Goal: Transaction & Acquisition: Purchase product/service

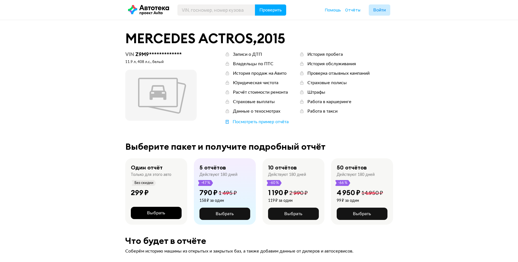
click at [168, 212] on button "Выбрать" at bounding box center [156, 213] width 51 height 12
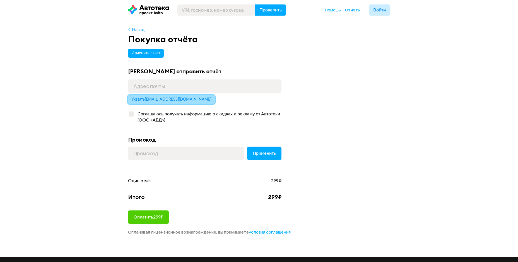
click at [162, 100] on span "Указать [EMAIL_ADDRESS][DOMAIN_NAME]" at bounding box center [171, 100] width 80 height 4
type input "[EMAIL_ADDRESS][DOMAIN_NAME]"
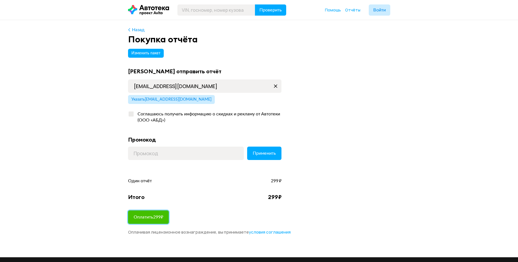
click at [162, 217] on span "Оплатить 299 ₽" at bounding box center [149, 217] width 30 height 4
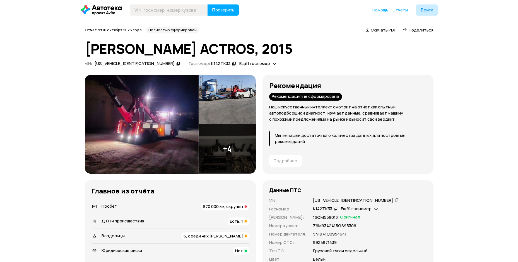
click at [234, 94] on img at bounding box center [227, 99] width 57 height 49
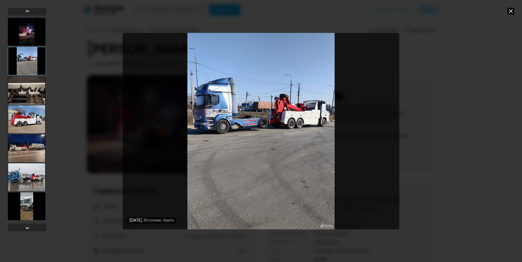
click at [34, 117] on div at bounding box center [27, 119] width 38 height 28
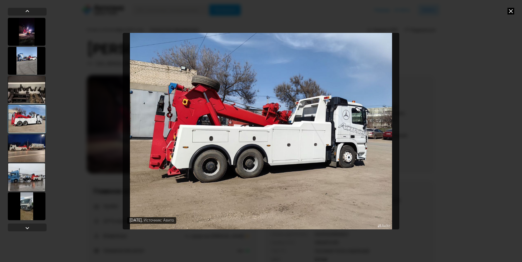
click at [23, 118] on div at bounding box center [27, 119] width 38 height 28
click at [28, 147] on div at bounding box center [27, 149] width 38 height 28
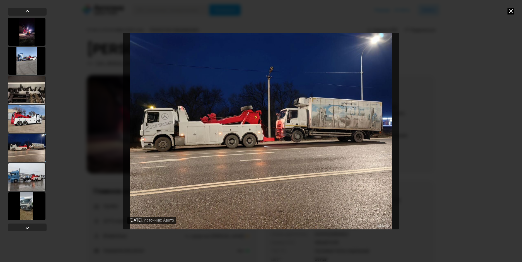
click at [29, 181] on div at bounding box center [27, 178] width 38 height 28
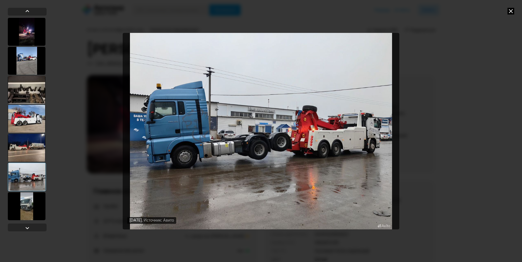
click at [28, 208] on div at bounding box center [27, 207] width 38 height 28
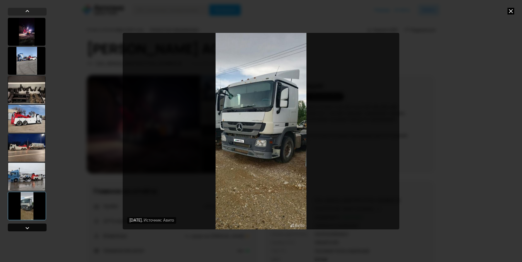
click at [28, 228] on div at bounding box center [27, 228] width 7 height 7
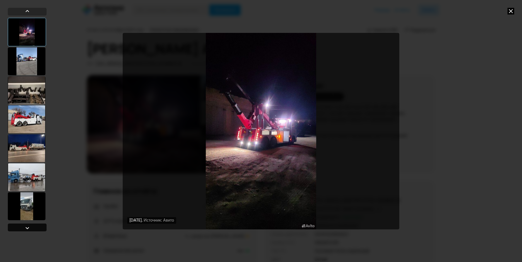
click at [28, 228] on div at bounding box center [27, 228] width 7 height 7
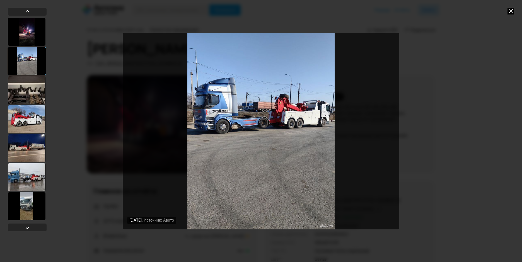
click at [514, 10] on icon at bounding box center [511, 11] width 7 height 7
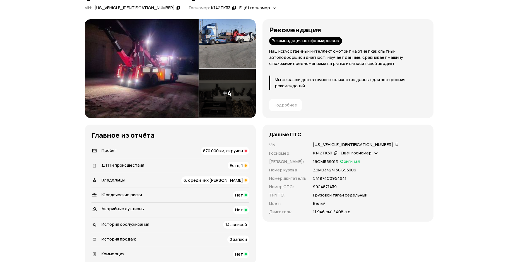
scroll to position [84, 0]
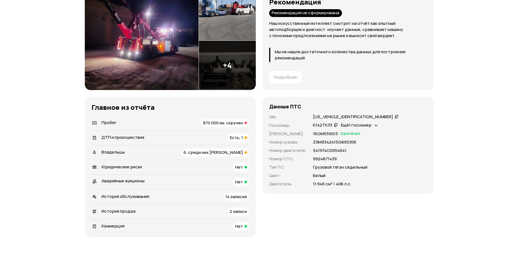
click at [159, 123] on div "Пробег 870 000 км, скручен" at bounding box center [171, 123] width 158 height 8
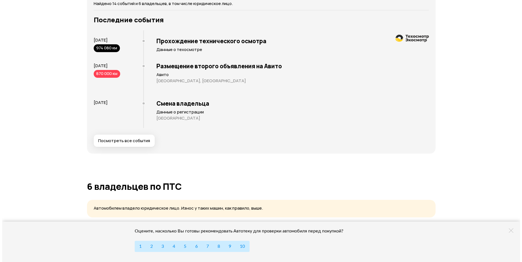
scroll to position [1053, 0]
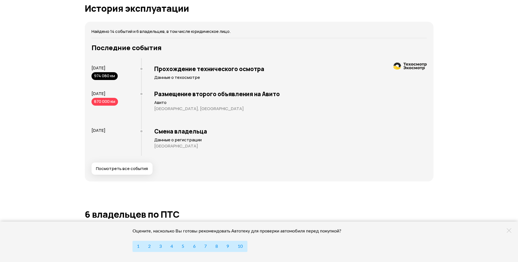
click at [124, 169] on span "Посмотреть все события" at bounding box center [122, 169] width 52 height 6
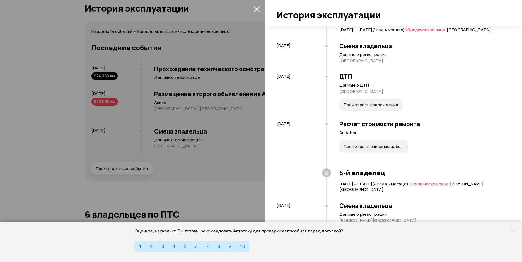
scroll to position [279, 0]
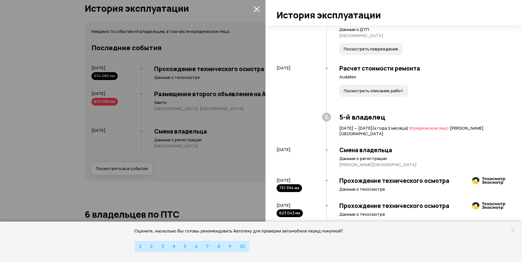
click at [391, 94] on span "Посмотреть описание работ" at bounding box center [373, 91] width 59 height 6
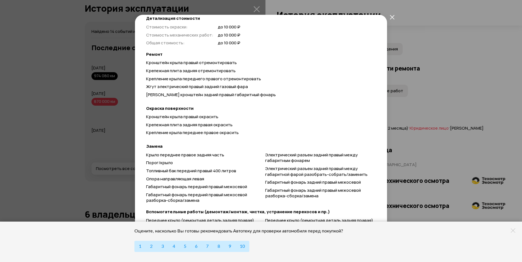
scroll to position [0, 0]
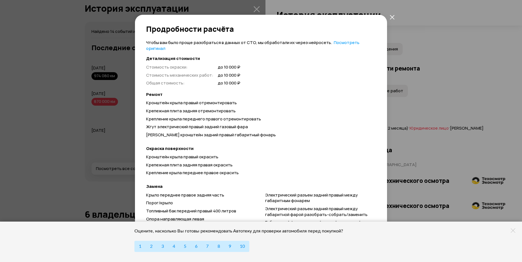
click at [392, 16] on icon "закрыть" at bounding box center [392, 17] width 4 height 4
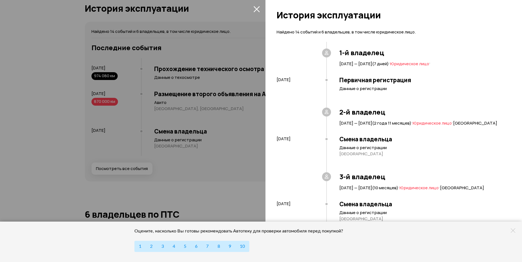
click at [255, 7] on icon "закрыть" at bounding box center [257, 9] width 6 height 6
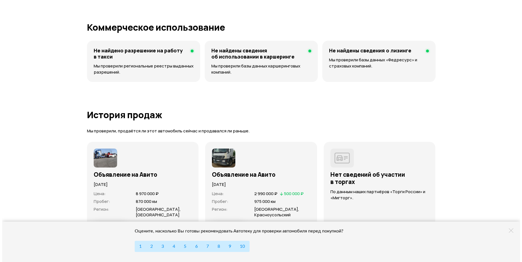
scroll to position [1555, 0]
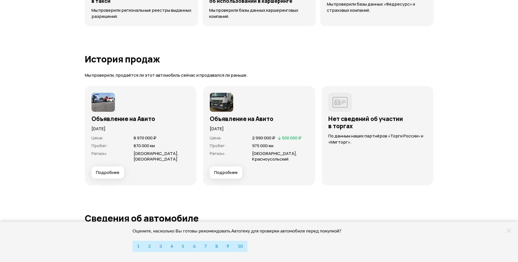
click at [227, 173] on span "Подробнее" at bounding box center [225, 173] width 23 height 6
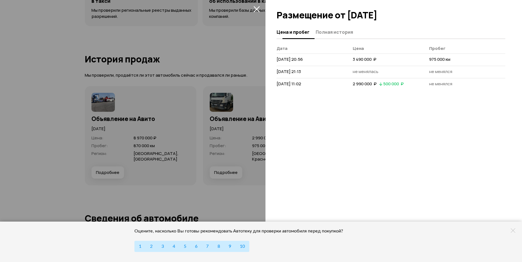
click at [347, 32] on span "Полная история" at bounding box center [334, 32] width 37 height 6
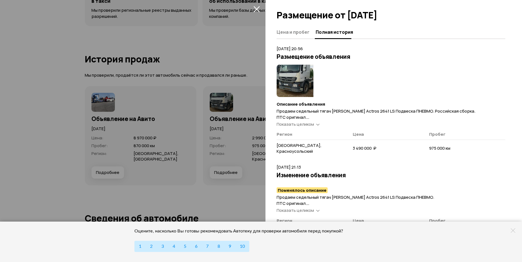
click at [305, 208] on span "Показать целиком" at bounding box center [295, 211] width 37 height 6
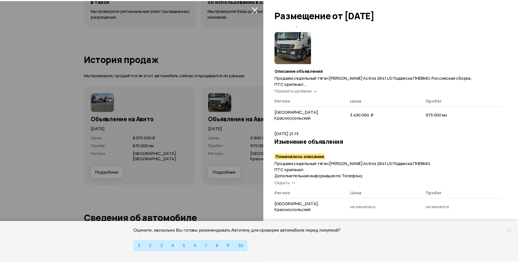
scroll to position [0, 0]
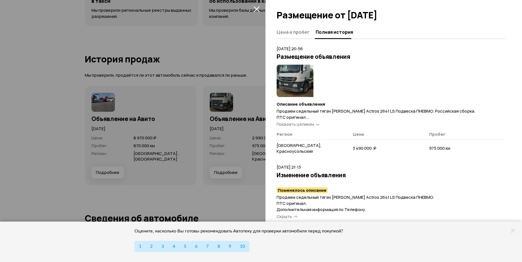
click at [305, 125] on span "Показать целиком" at bounding box center [295, 124] width 37 height 6
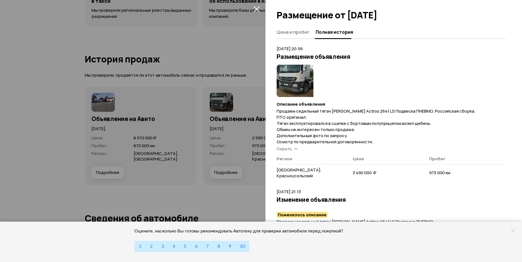
click at [256, 8] on icon "закрыть" at bounding box center [257, 9] width 6 height 6
